Goal: Obtain resource: Obtain resource

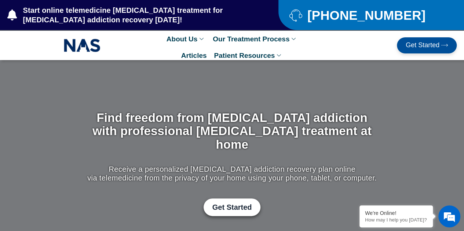
click at [416, 47] on span "Get Started" at bounding box center [422, 45] width 34 height 7
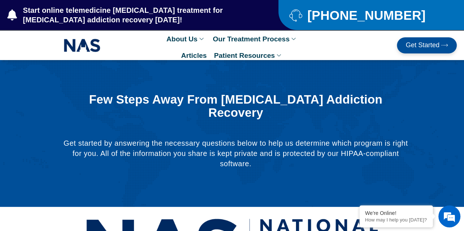
click at [416, 47] on span "Get Started" at bounding box center [422, 45] width 34 height 7
